Goal: Task Accomplishment & Management: Use online tool/utility

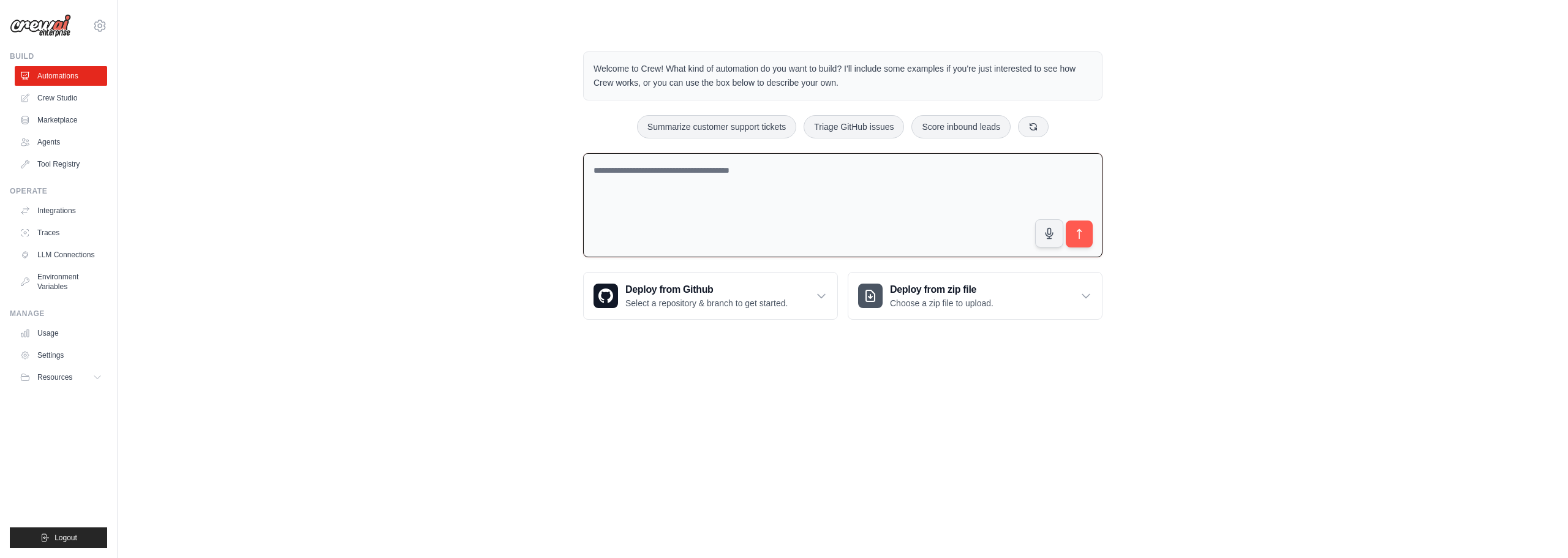
click at [672, 215] on textarea at bounding box center [843, 205] width 519 height 105
type textarea "**********"
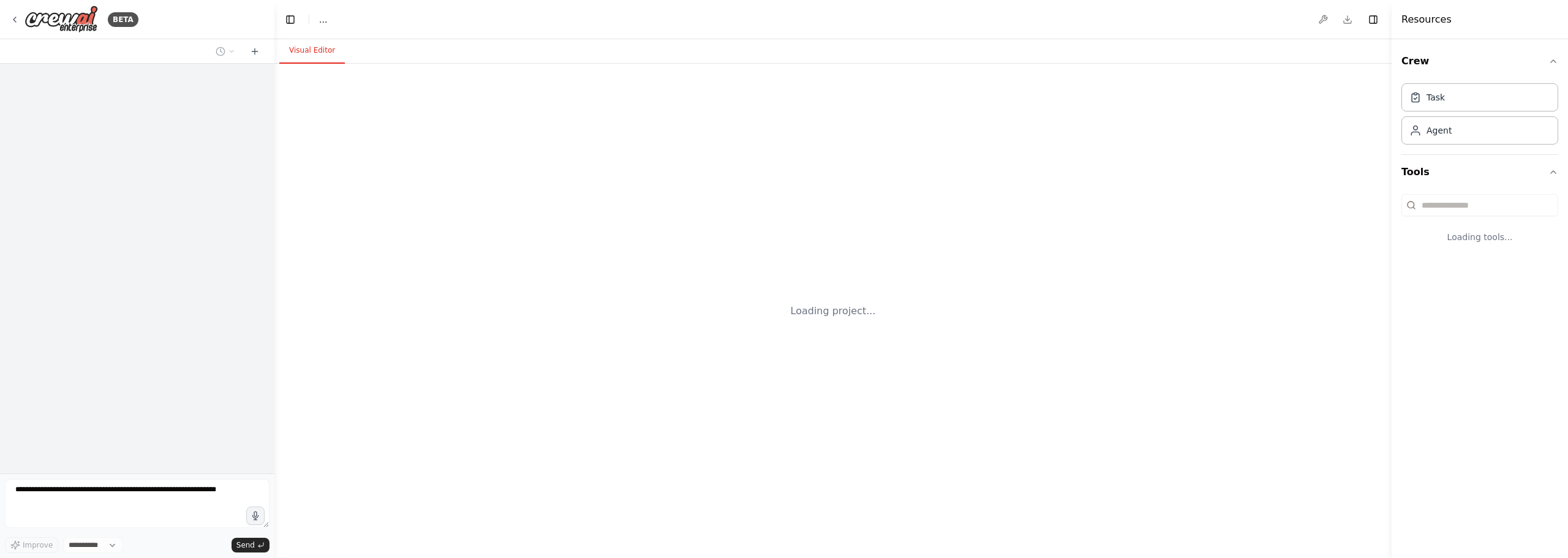
select select "****"
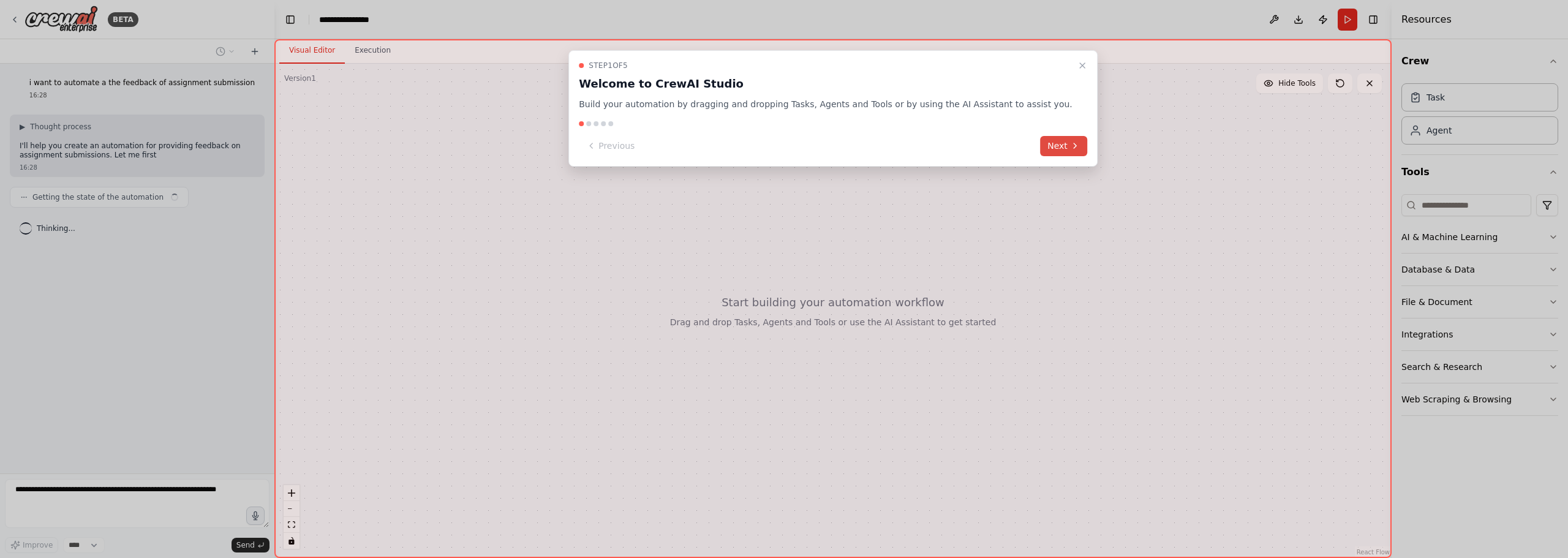
click at [1043, 154] on button "Next" at bounding box center [1063, 146] width 47 height 20
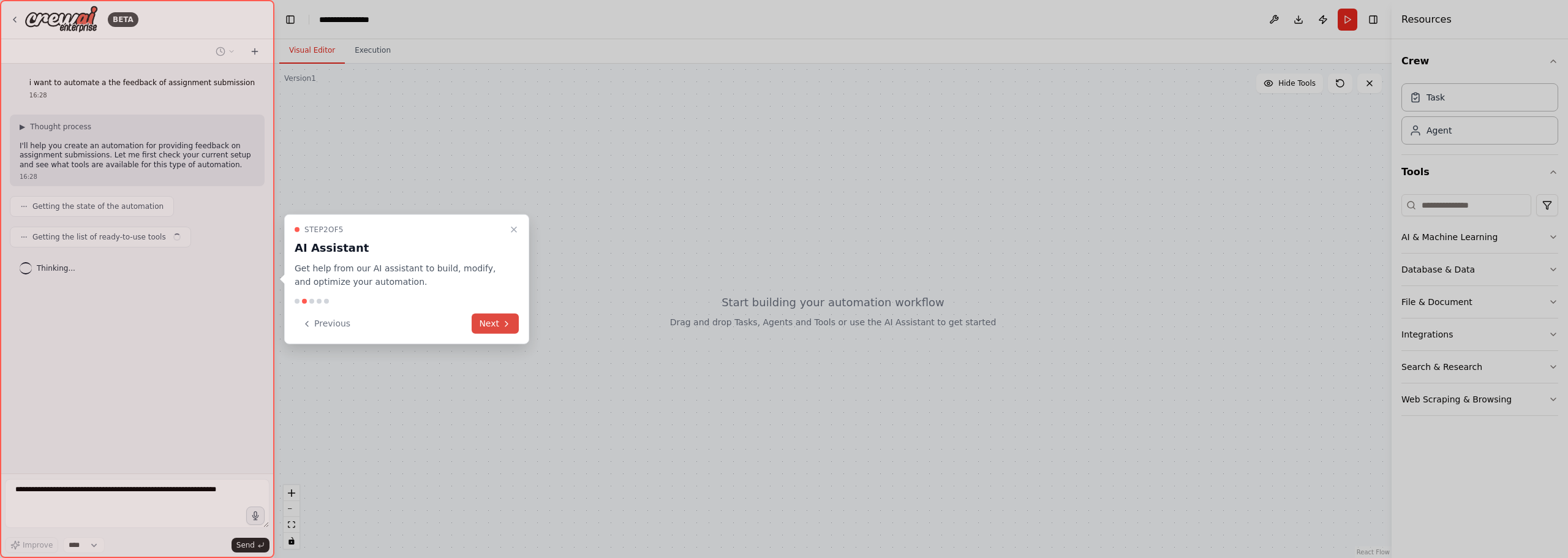
click at [496, 329] on button "Next" at bounding box center [495, 323] width 47 height 20
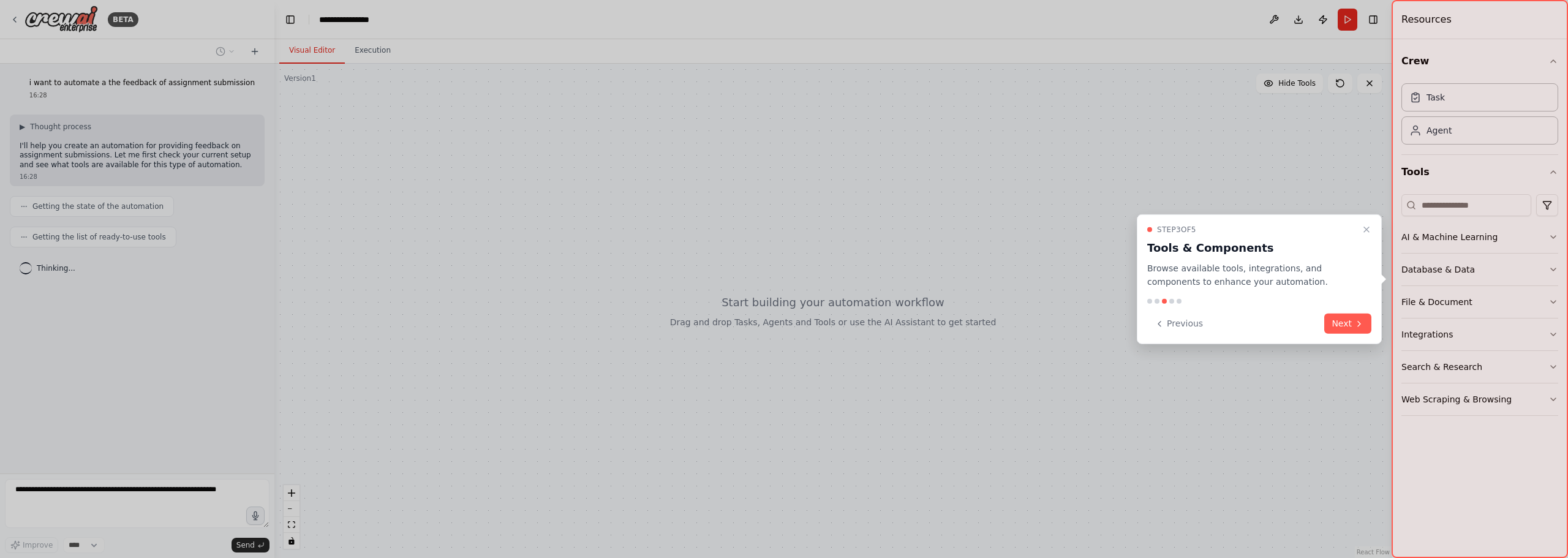
click at [1372, 328] on div "Step 3 of 5 Tools & Components Browse available tools, integrations, and compon…" at bounding box center [1260, 278] width 245 height 130
click at [1361, 327] on icon at bounding box center [1359, 323] width 10 height 10
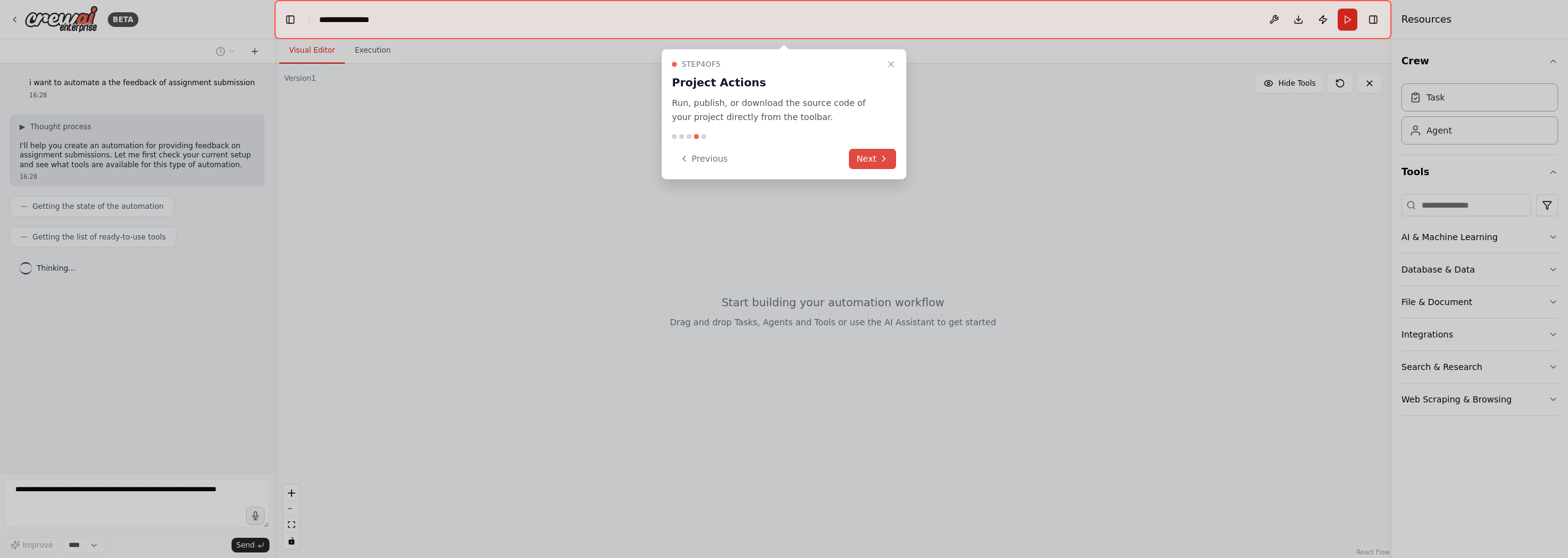
click at [868, 167] on button "Next" at bounding box center [873, 159] width 47 height 20
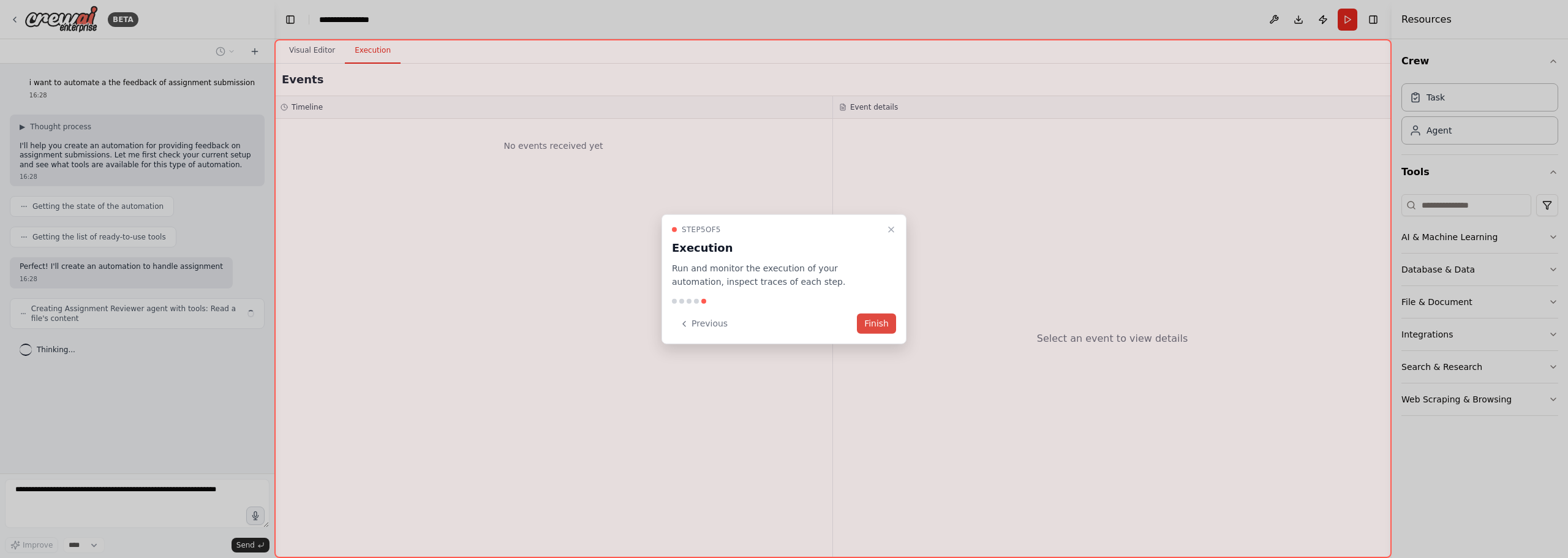
click at [876, 324] on button "Finish" at bounding box center [877, 323] width 39 height 20
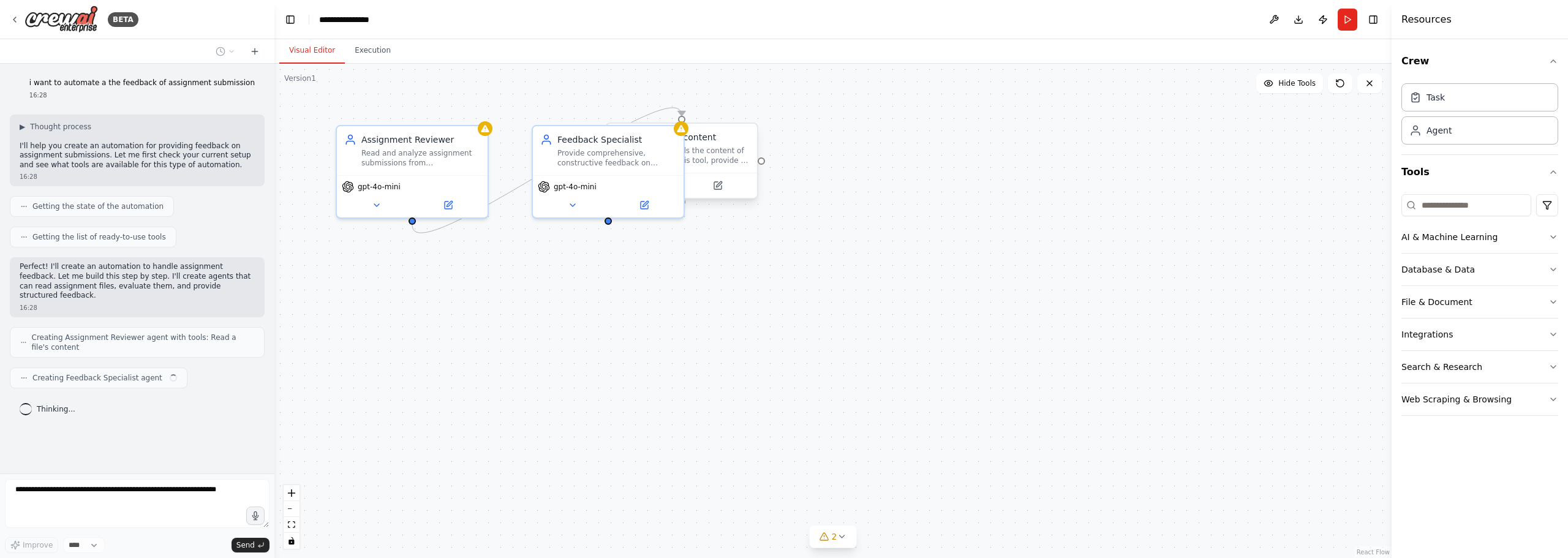
drag, startPoint x: 506, startPoint y: 305, endPoint x: 692, endPoint y: 155, distance: 238.9
click at [692, 155] on div "A tool that reads the content of a file. To use this tool, provide a 'file_path…" at bounding box center [689, 155] width 122 height 20
drag, startPoint x: 432, startPoint y: 227, endPoint x: 598, endPoint y: 454, distance: 281.2
click at [598, 454] on div ".deletable-edge-delete-btn { width: 20px; height: 20px; border: 0px solid #ffff…" at bounding box center [833, 310] width 1118 height 494
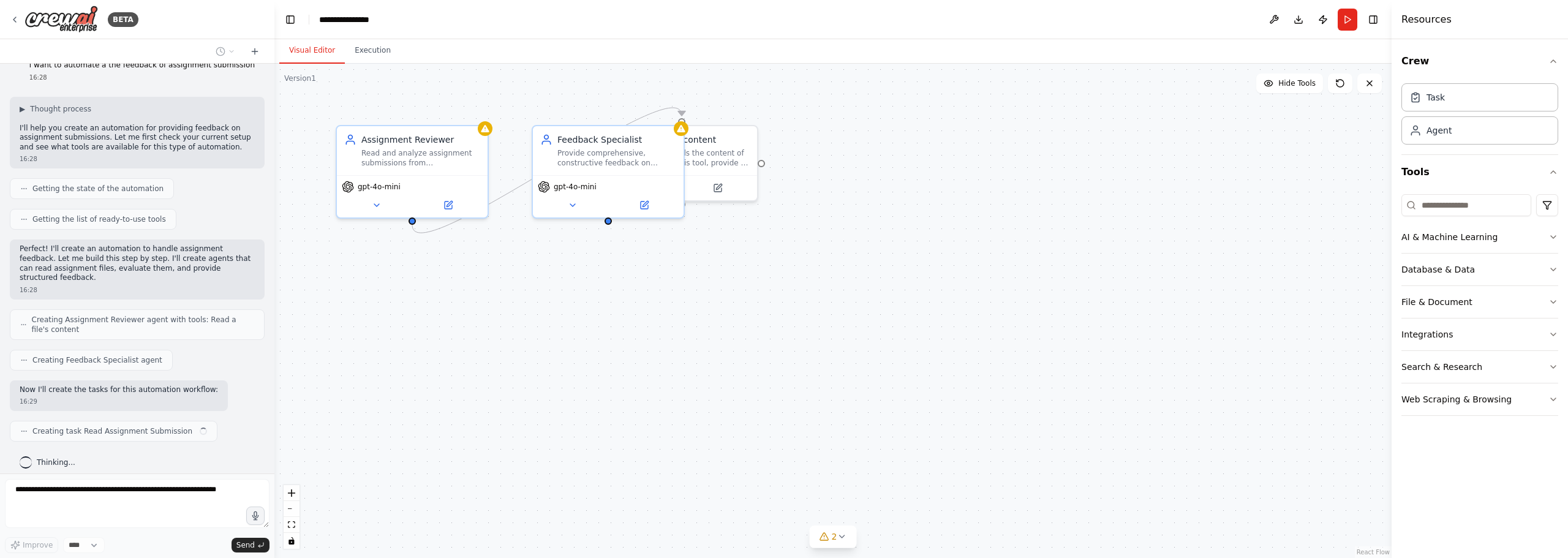
drag, startPoint x: 415, startPoint y: 225, endPoint x: 600, endPoint y: 392, distance: 249.2
click at [600, 392] on div ".deletable-edge-delete-btn { width: 20px; height: 20px; border: 0px solid #ffff…" at bounding box center [833, 310] width 1118 height 494
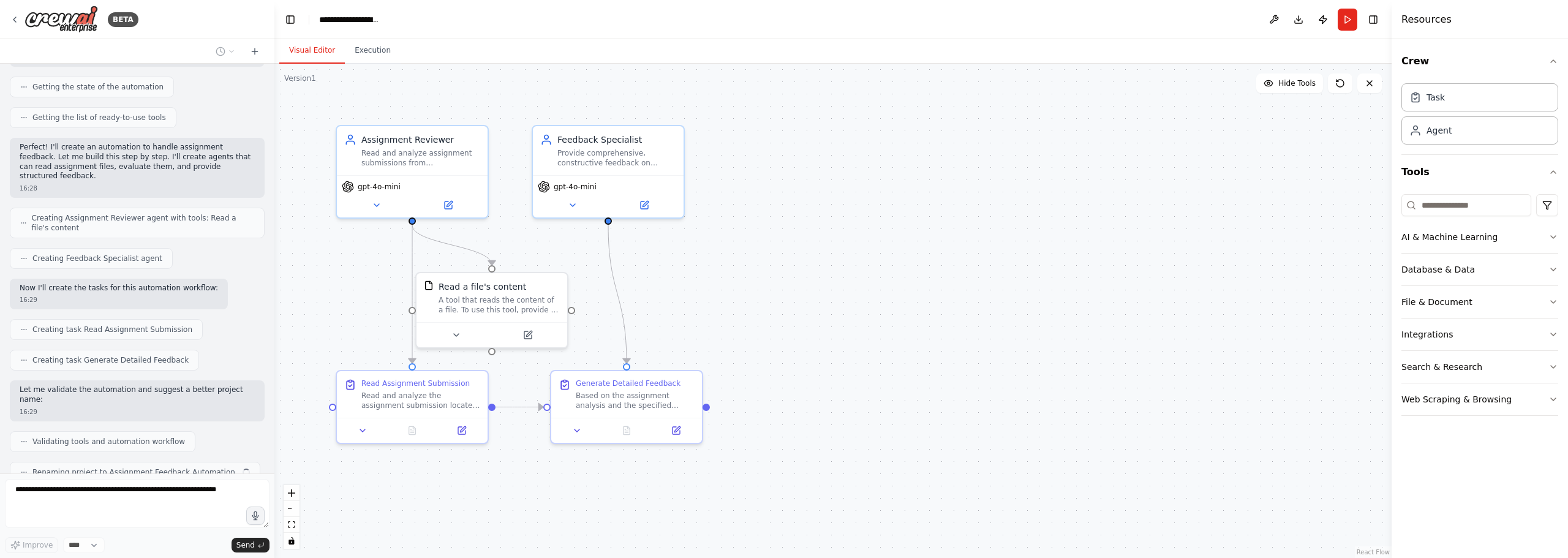
scroll to position [150, 0]
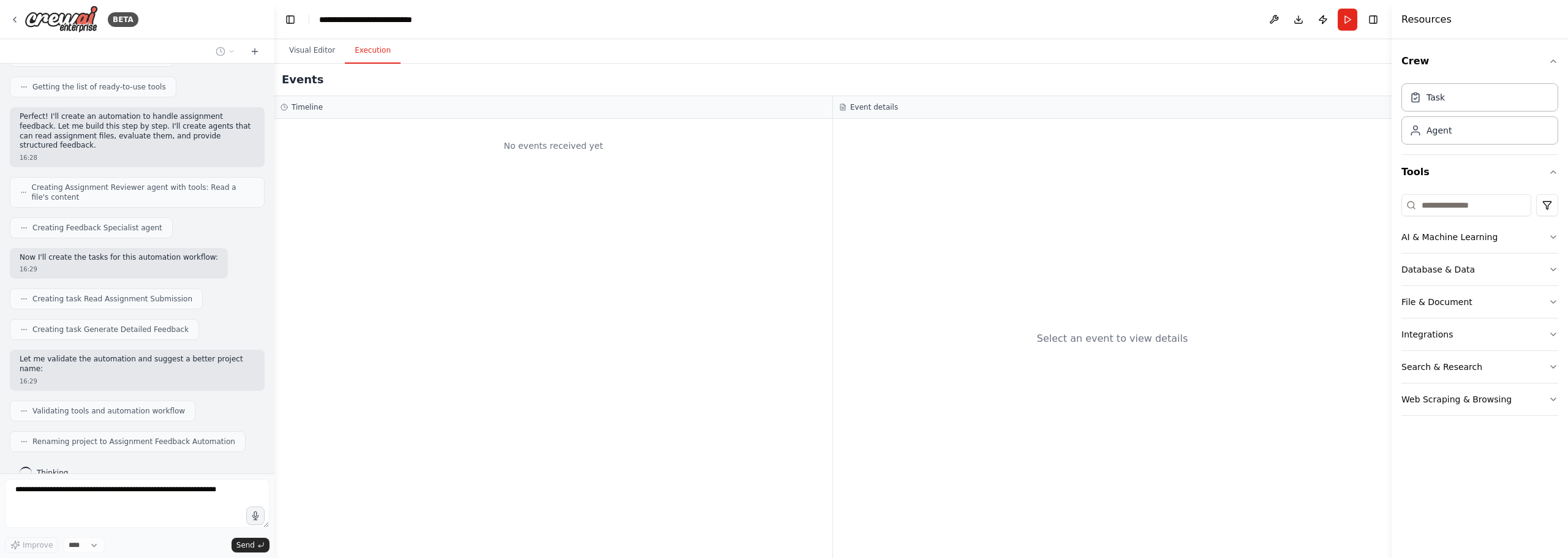
click at [374, 53] on button "Execution" at bounding box center [372, 51] width 55 height 26
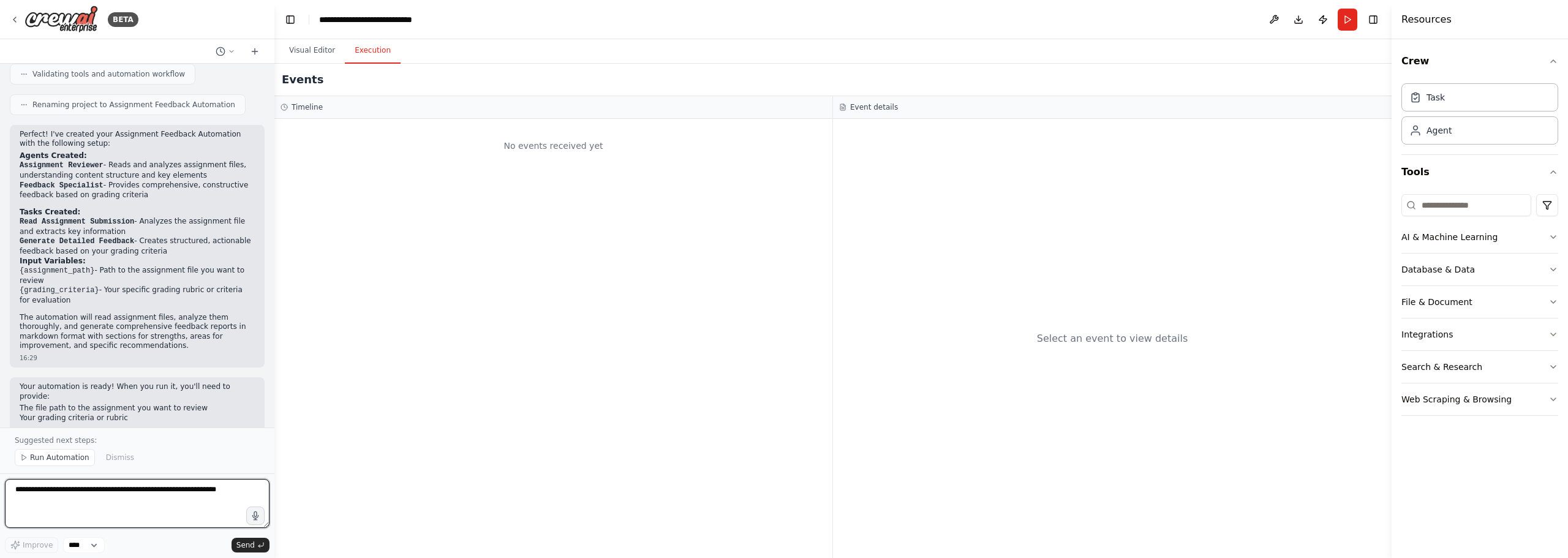
scroll to position [496, 0]
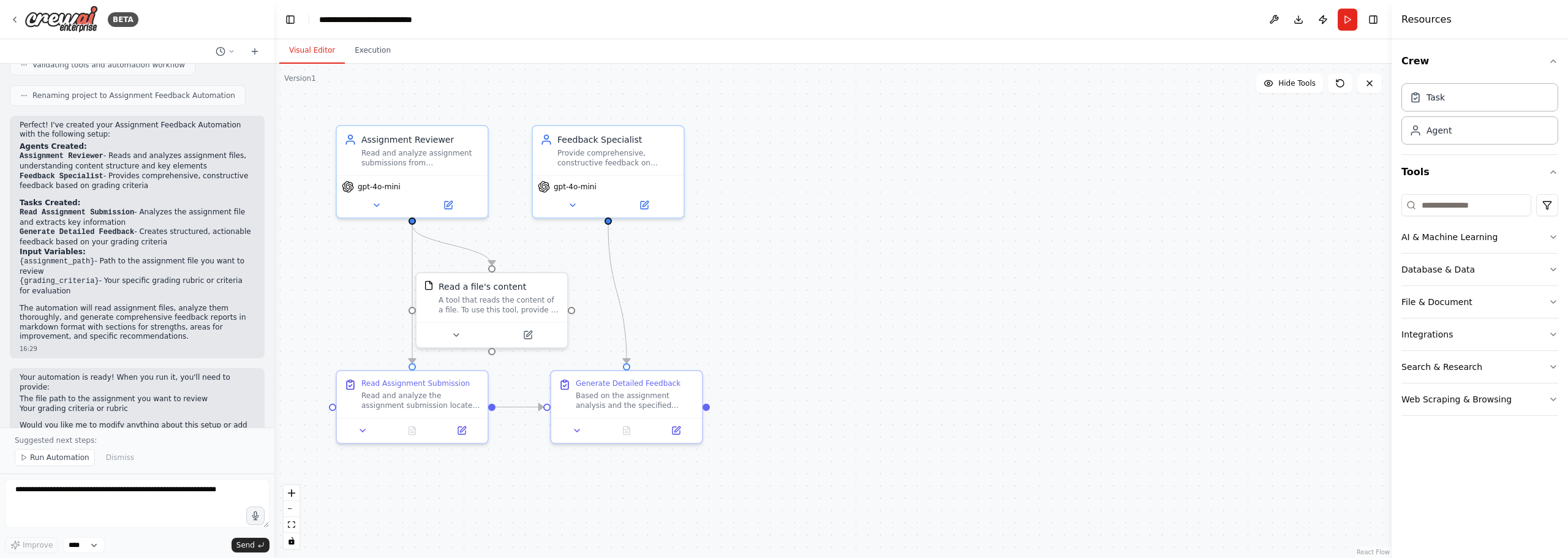
click at [320, 53] on button "Visual Editor" at bounding box center [312, 51] width 66 height 26
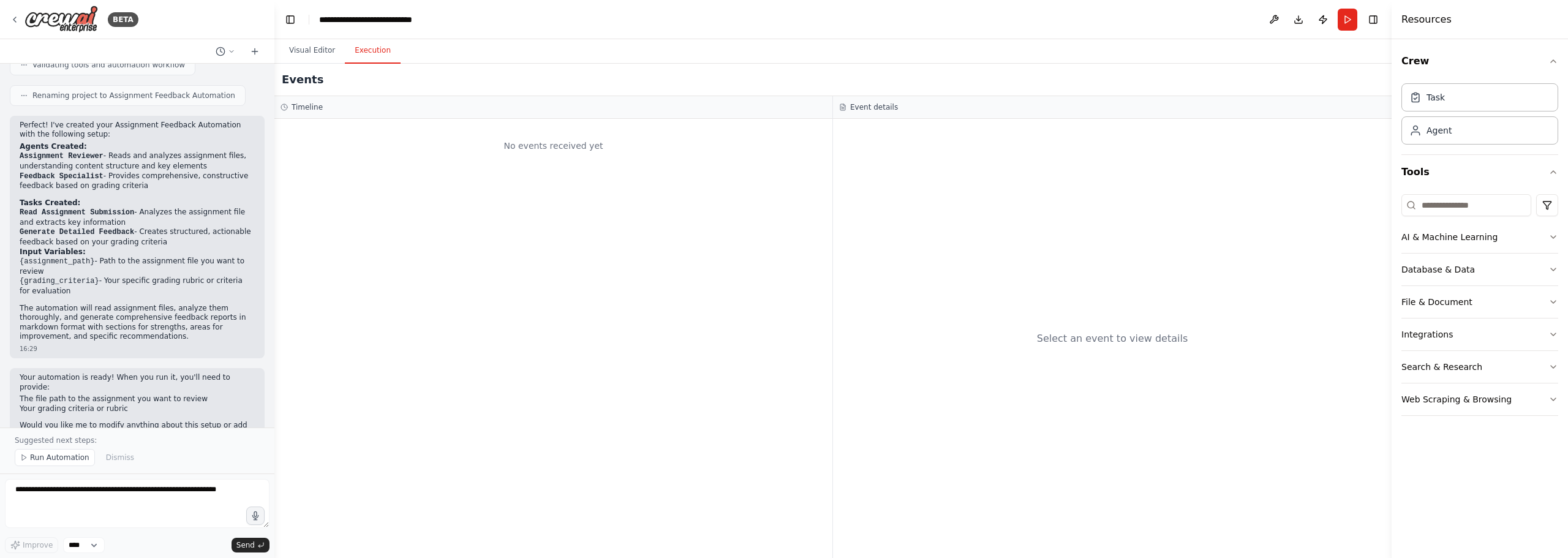
click at [377, 45] on button "Execution" at bounding box center [372, 51] width 55 height 26
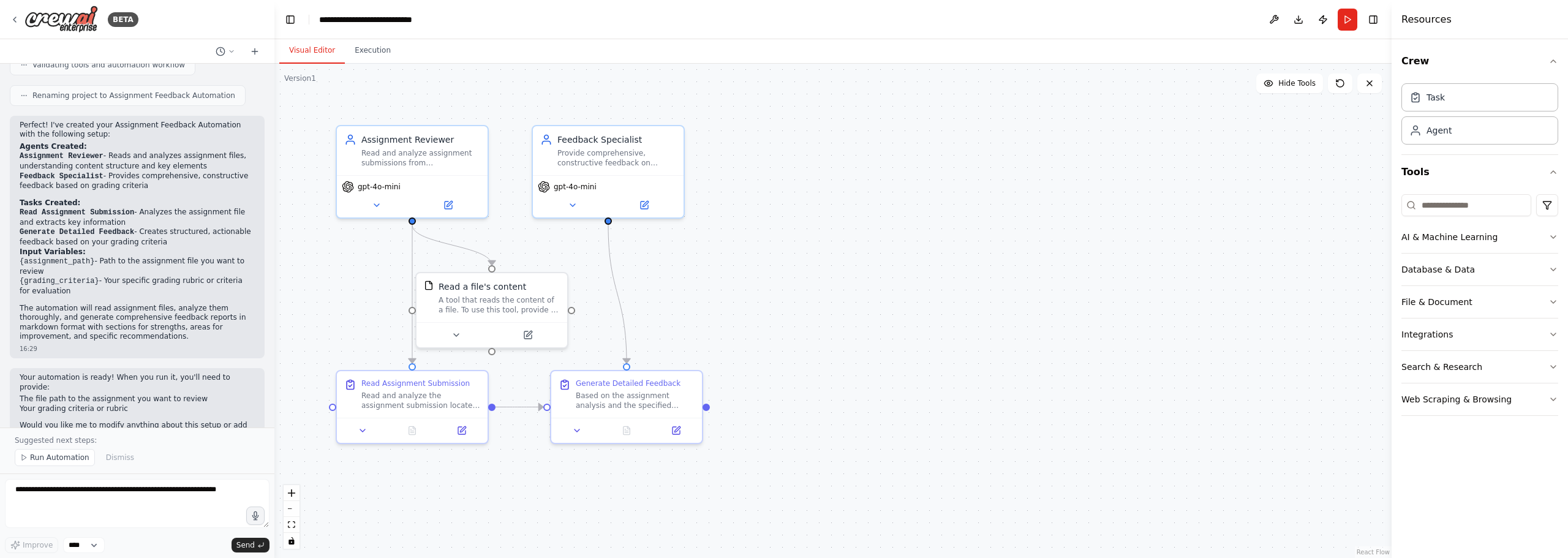
click at [309, 63] on button "Visual Editor" at bounding box center [312, 51] width 66 height 26
